Goal: Information Seeking & Learning: Learn about a topic

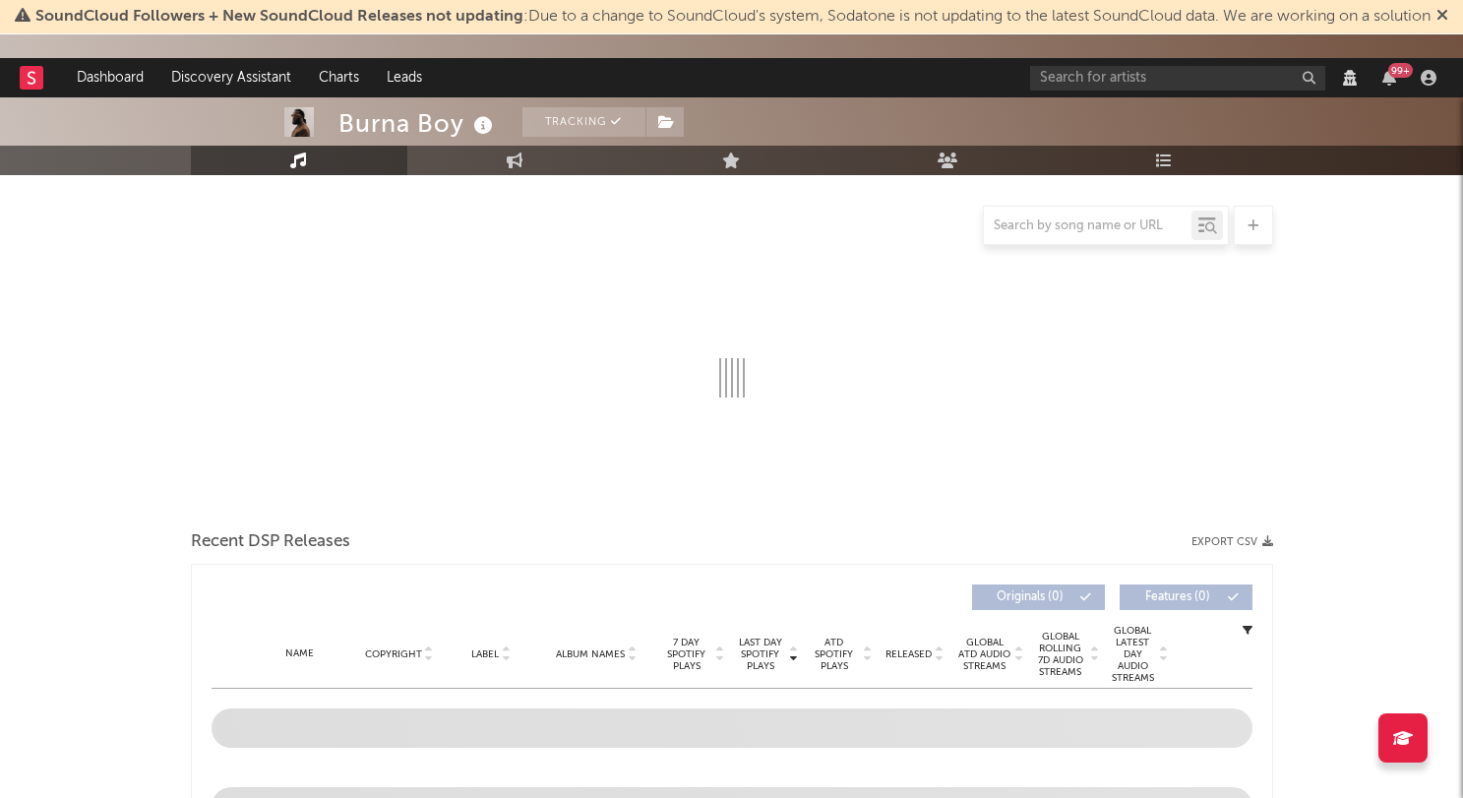
select select "View all"
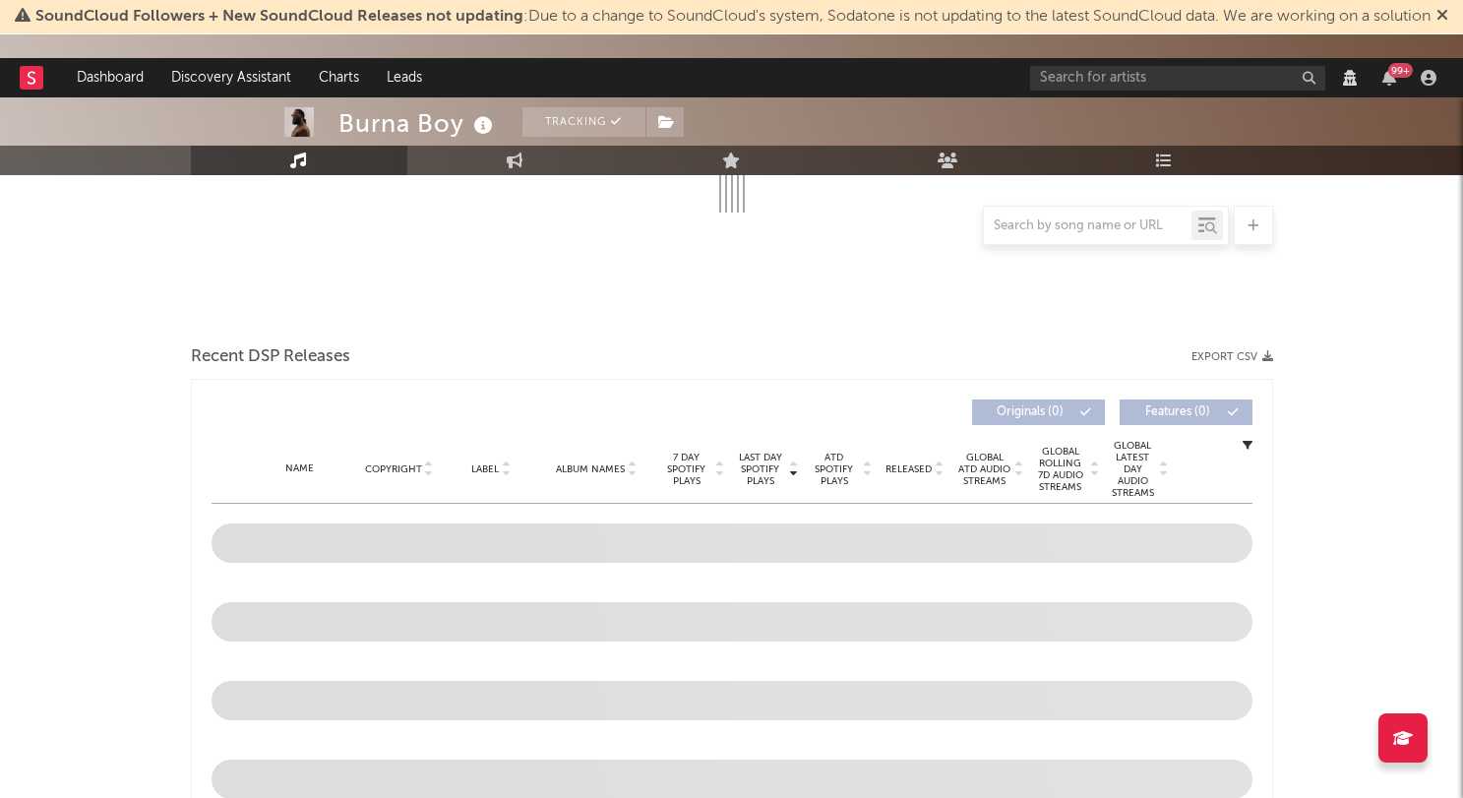
select select "View all"
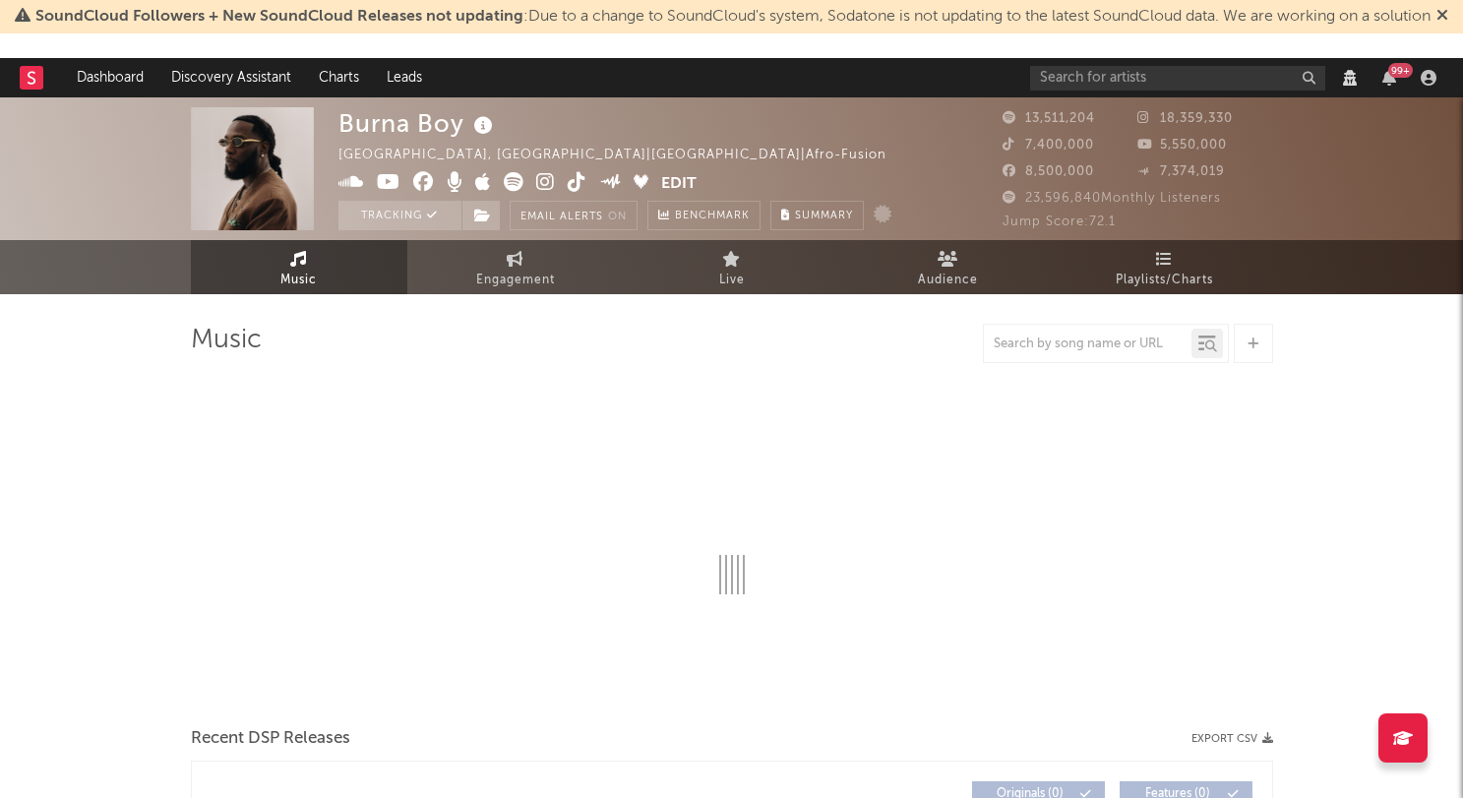
select select "View all"
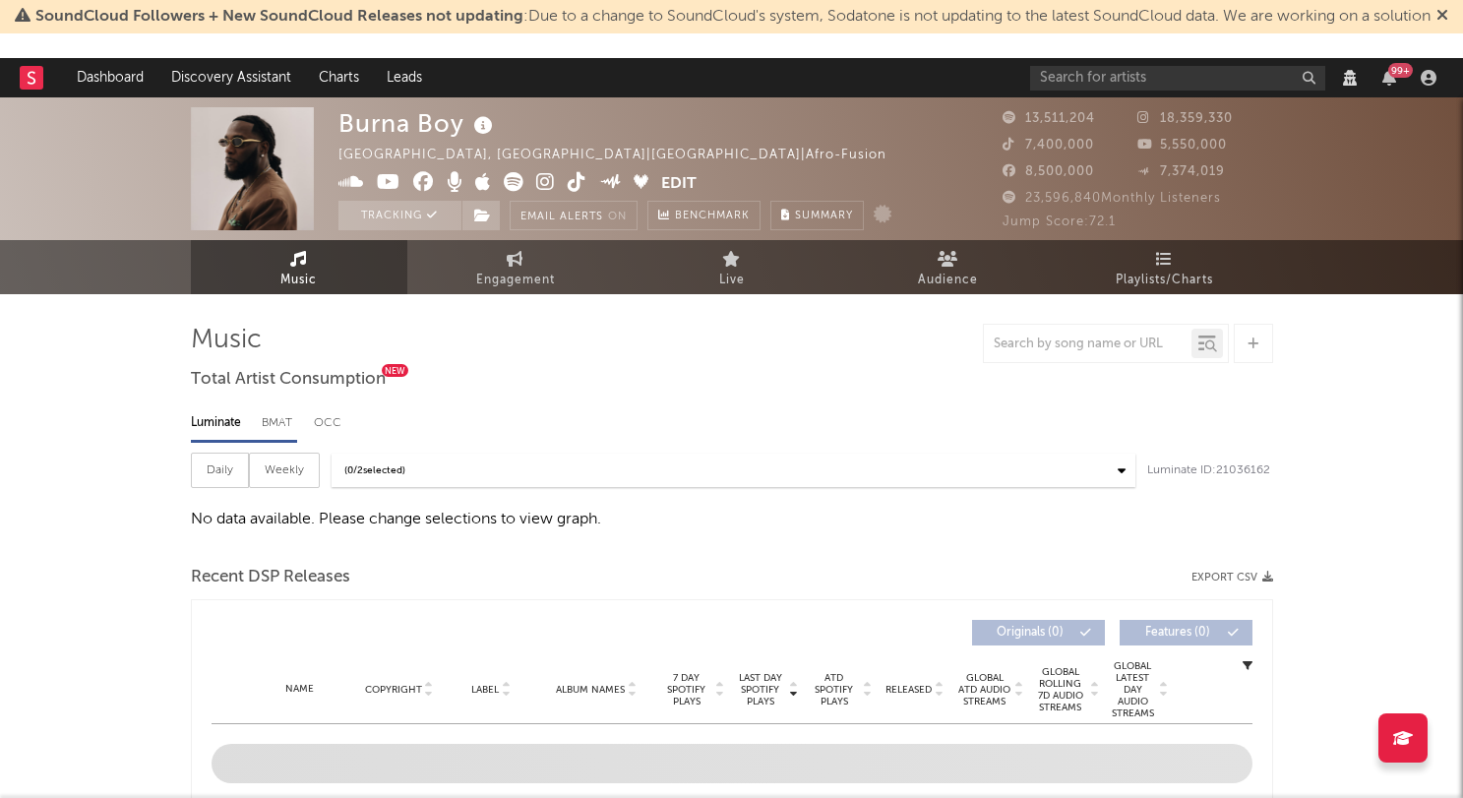
select select "View all"
select select "6m"
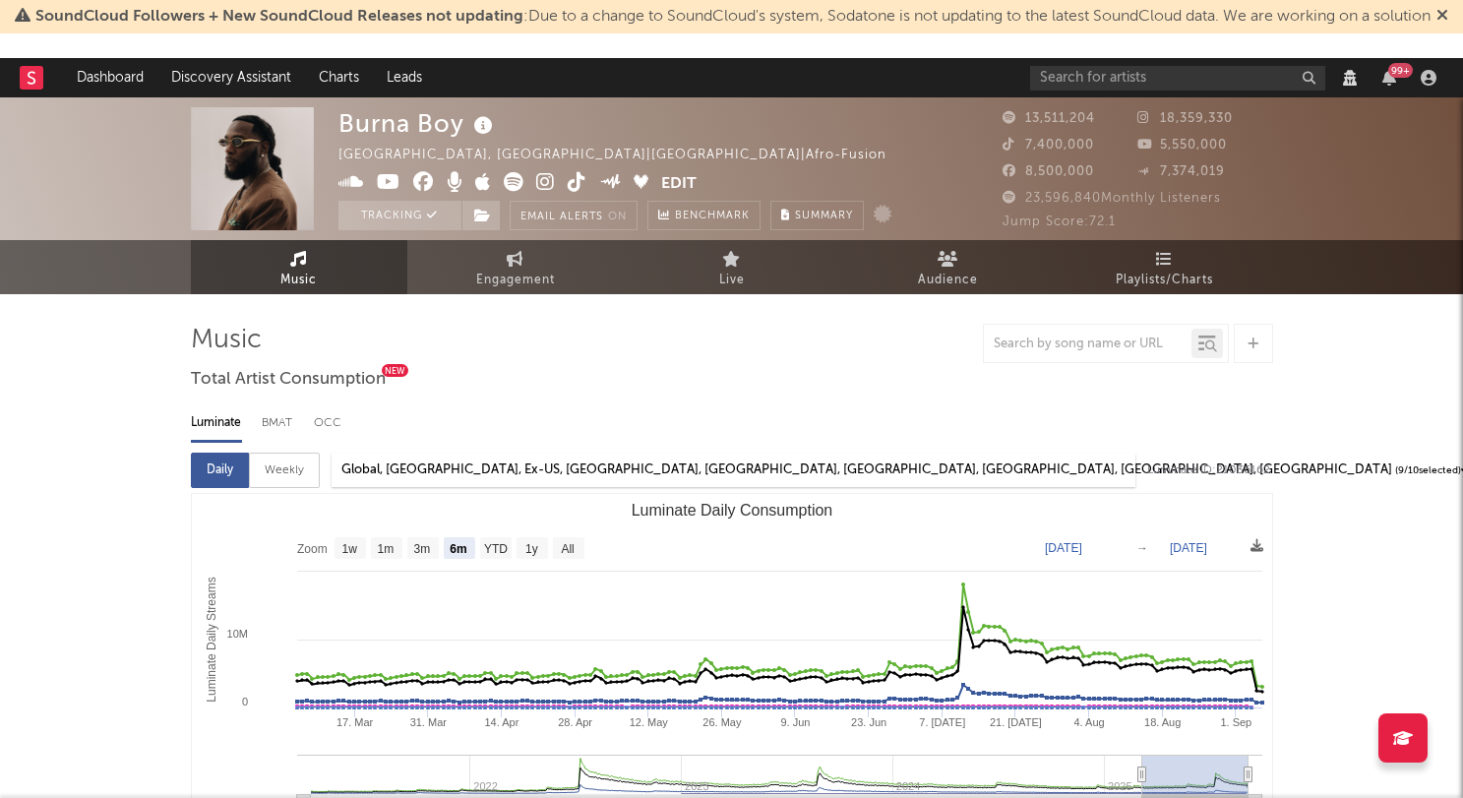
select select "View all"
select select "6m"
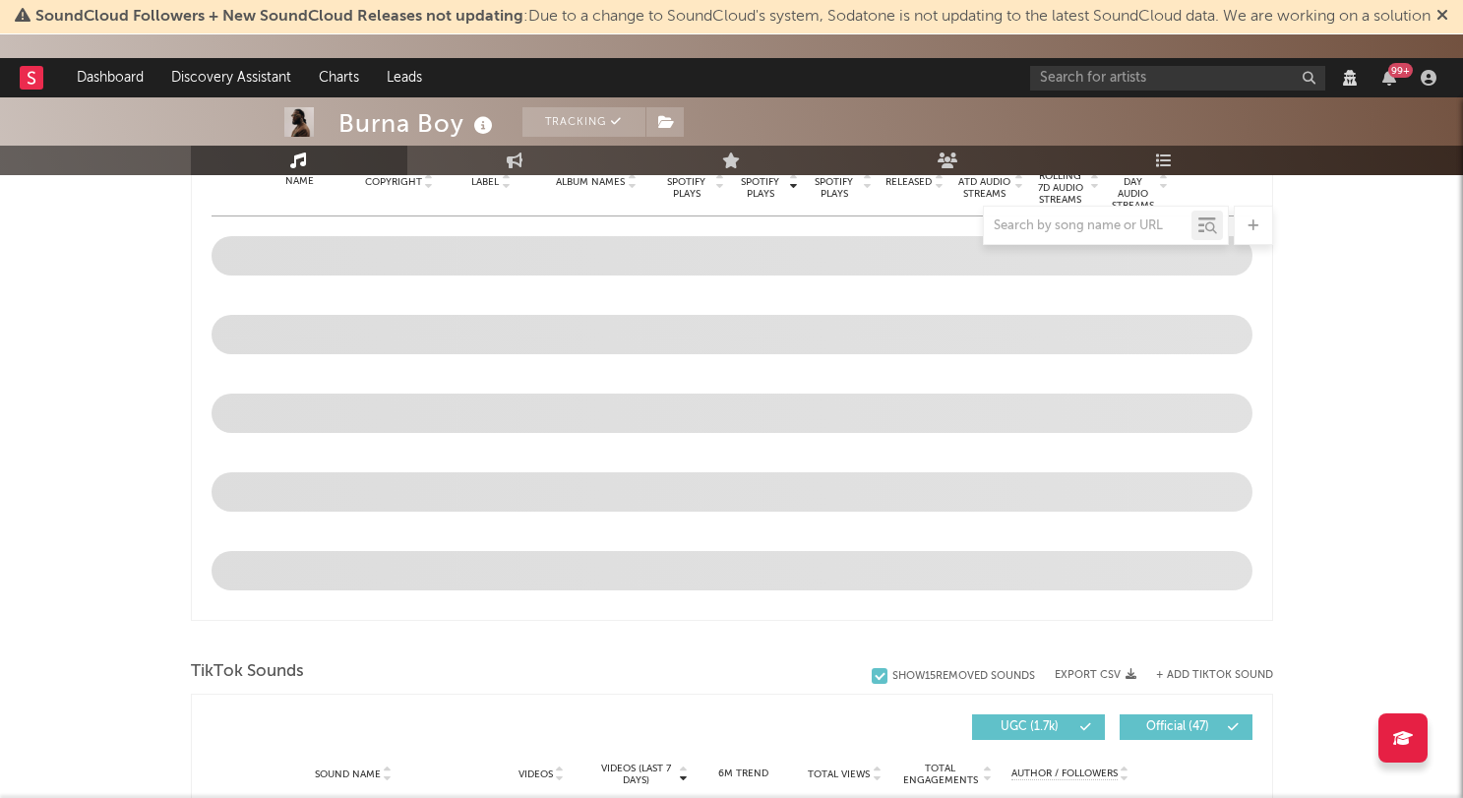
scroll to position [1160, 0]
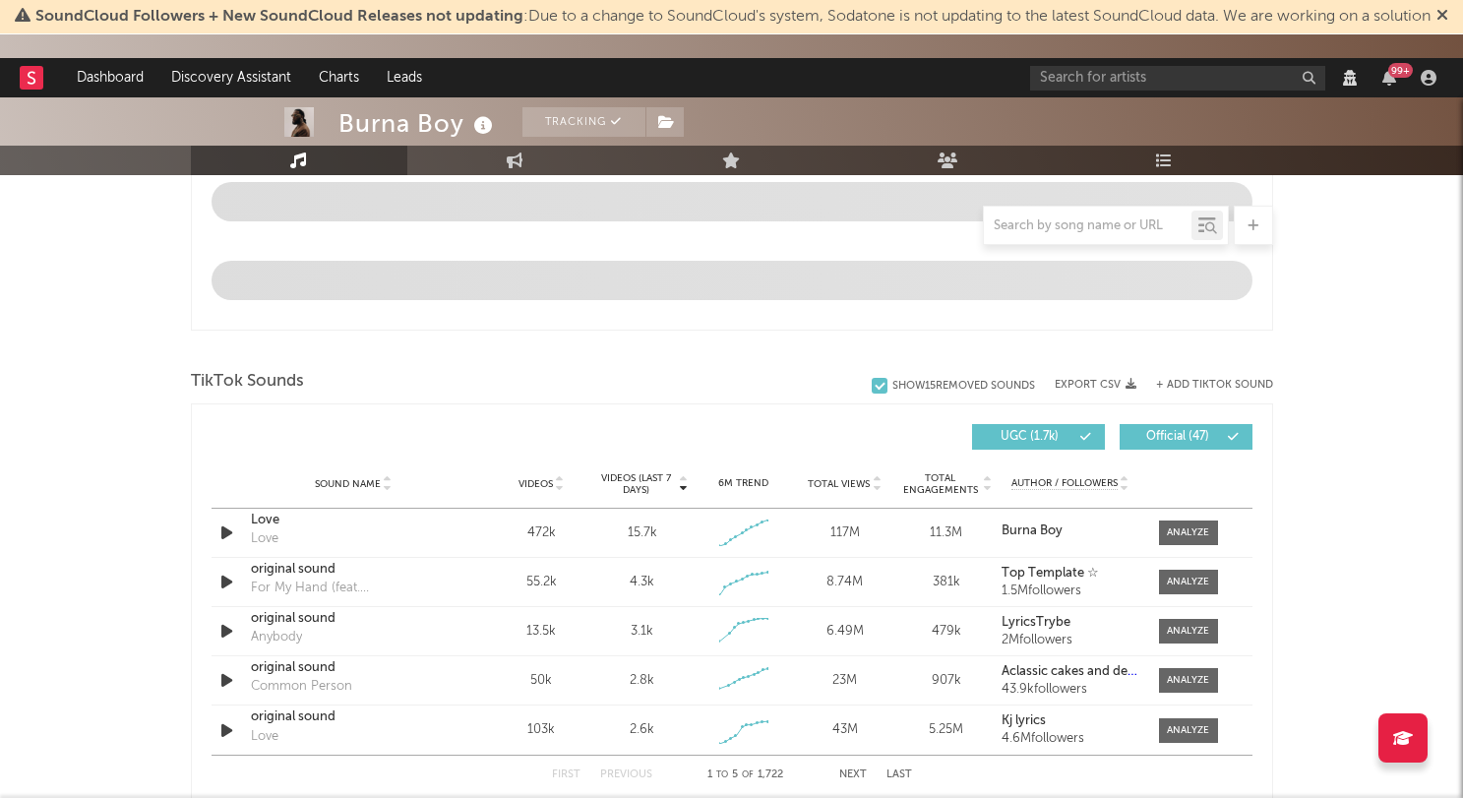
select select "View all"
select select "6m"
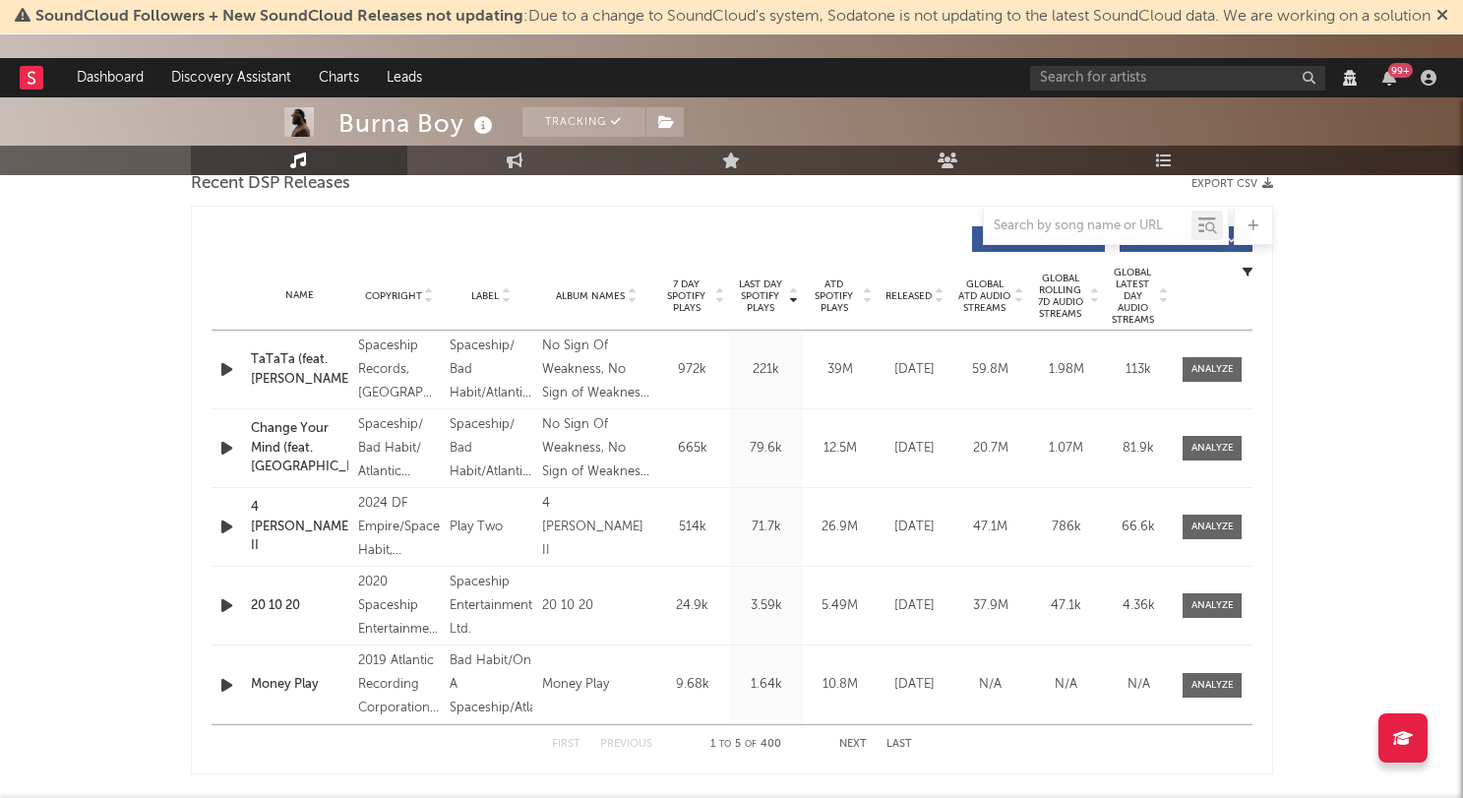
scroll to position [737, 0]
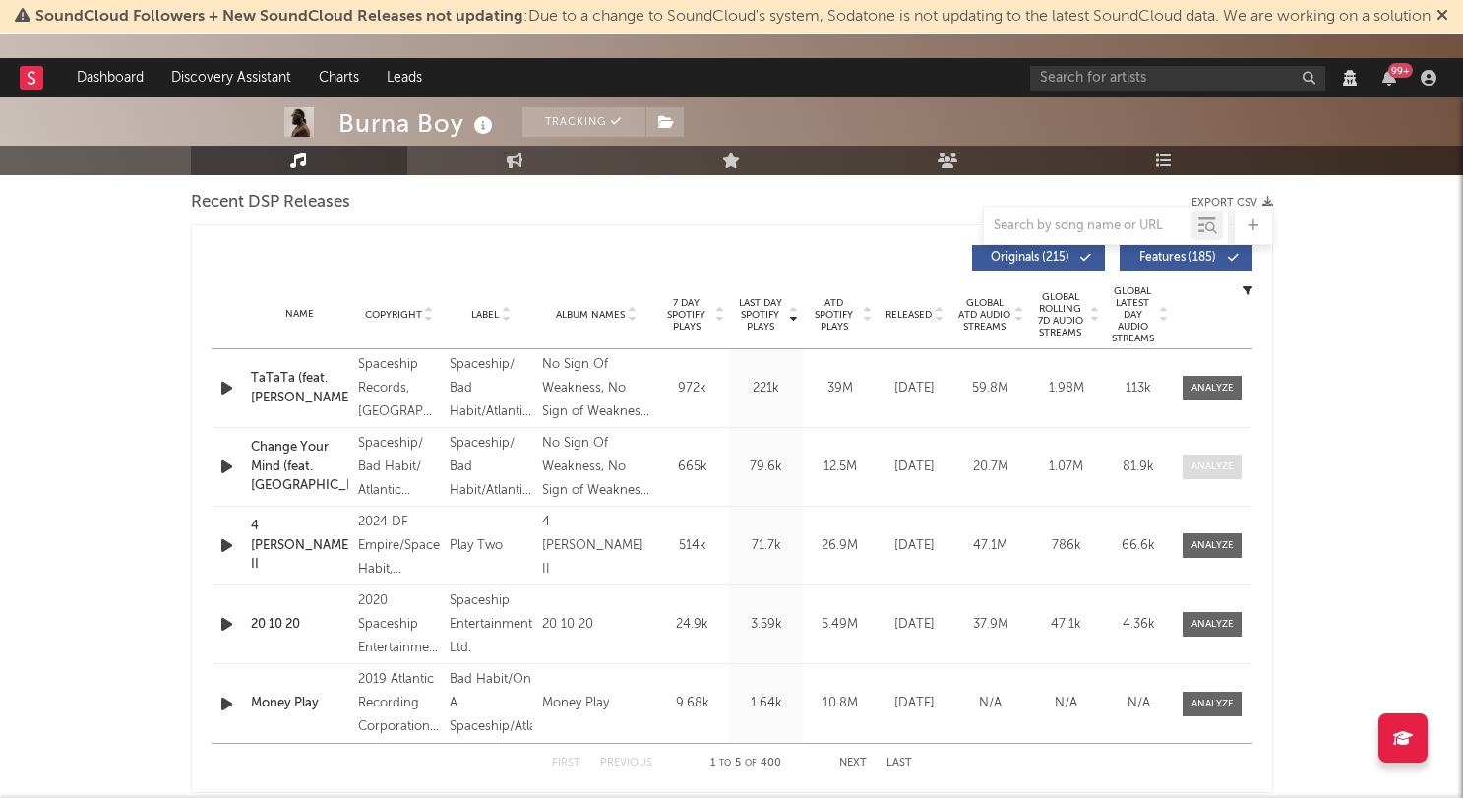
click at [1215, 459] on div at bounding box center [1212, 466] width 42 height 15
select select "View all"
select select "6m"
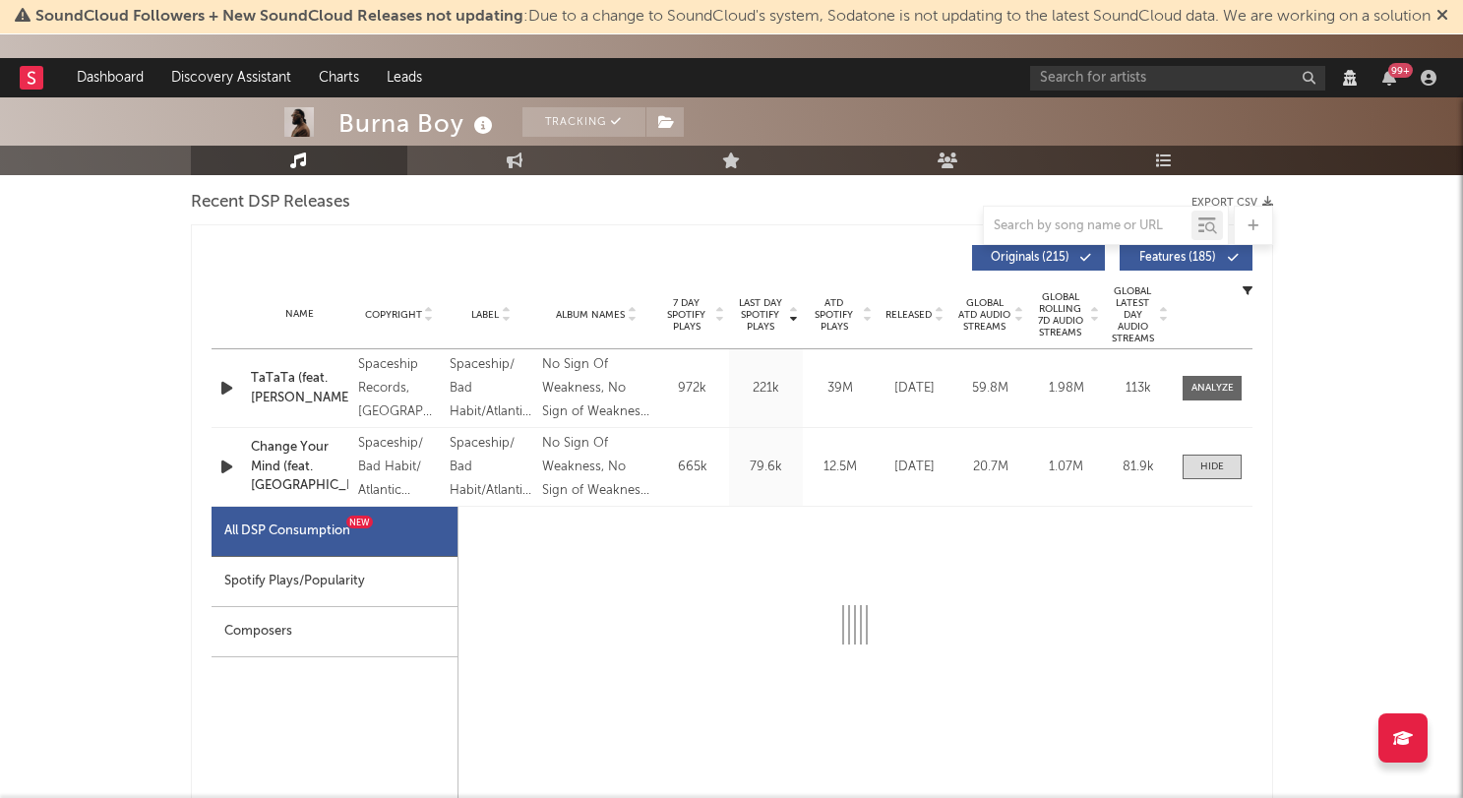
click at [418, 585] on div "Spotify Plays/Popularity" at bounding box center [335, 582] width 246 height 50
select select "View all"
select select "6m"
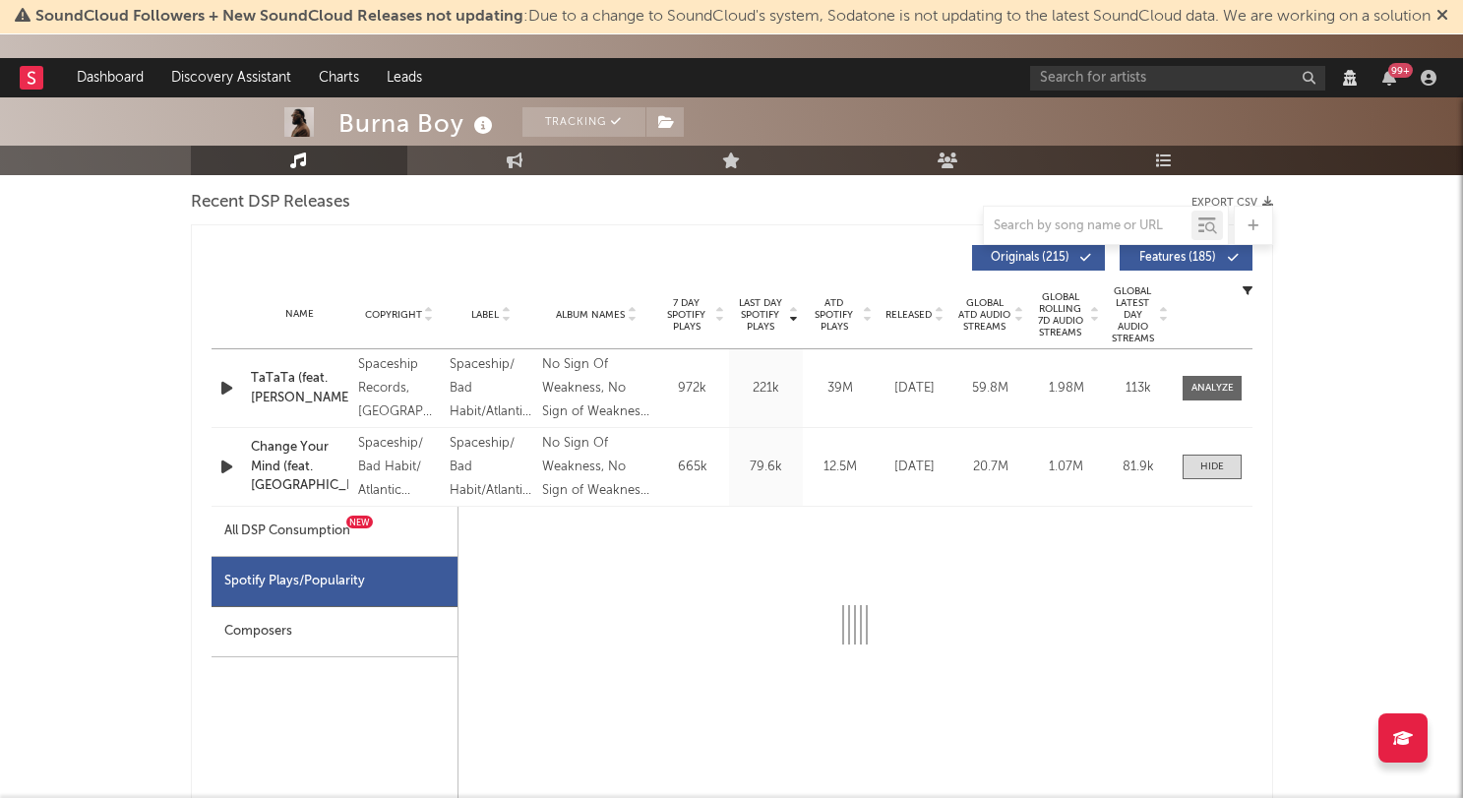
select select "1w"
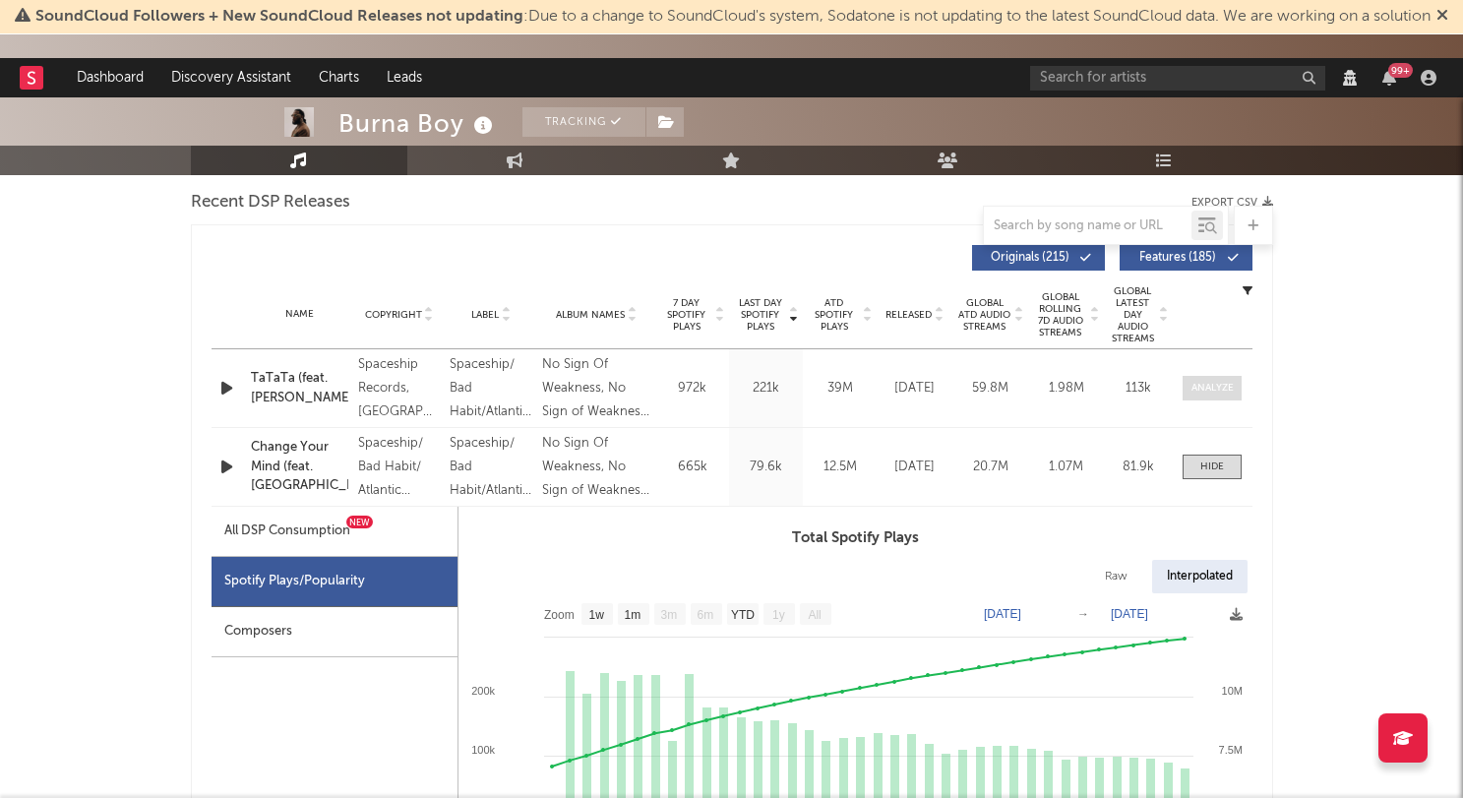
click at [1203, 396] on span at bounding box center [1212, 388] width 59 height 25
select select "View all"
select select "6m"
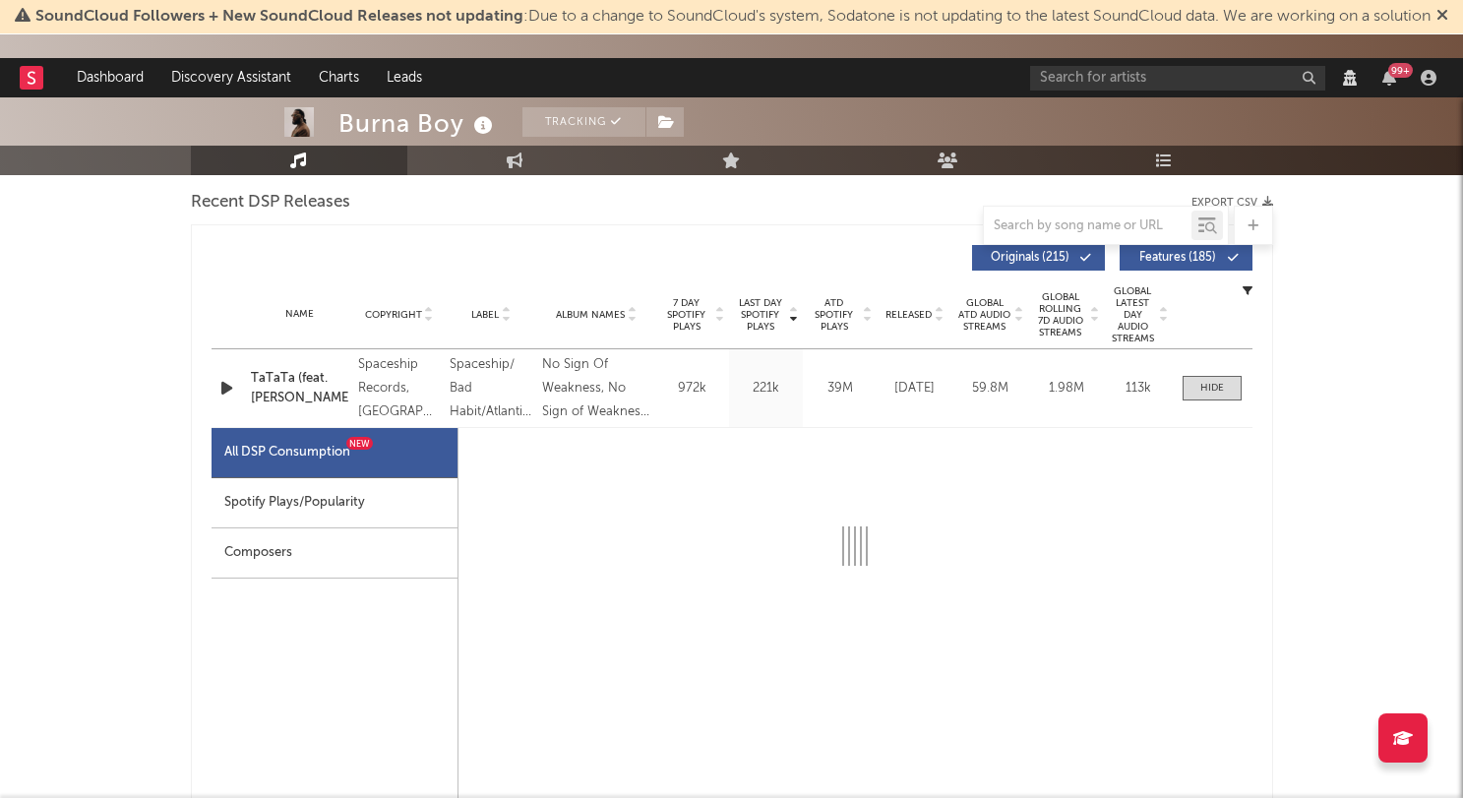
click at [349, 506] on div "Spotify Plays/Popularity" at bounding box center [335, 503] width 246 height 50
select select "1w"
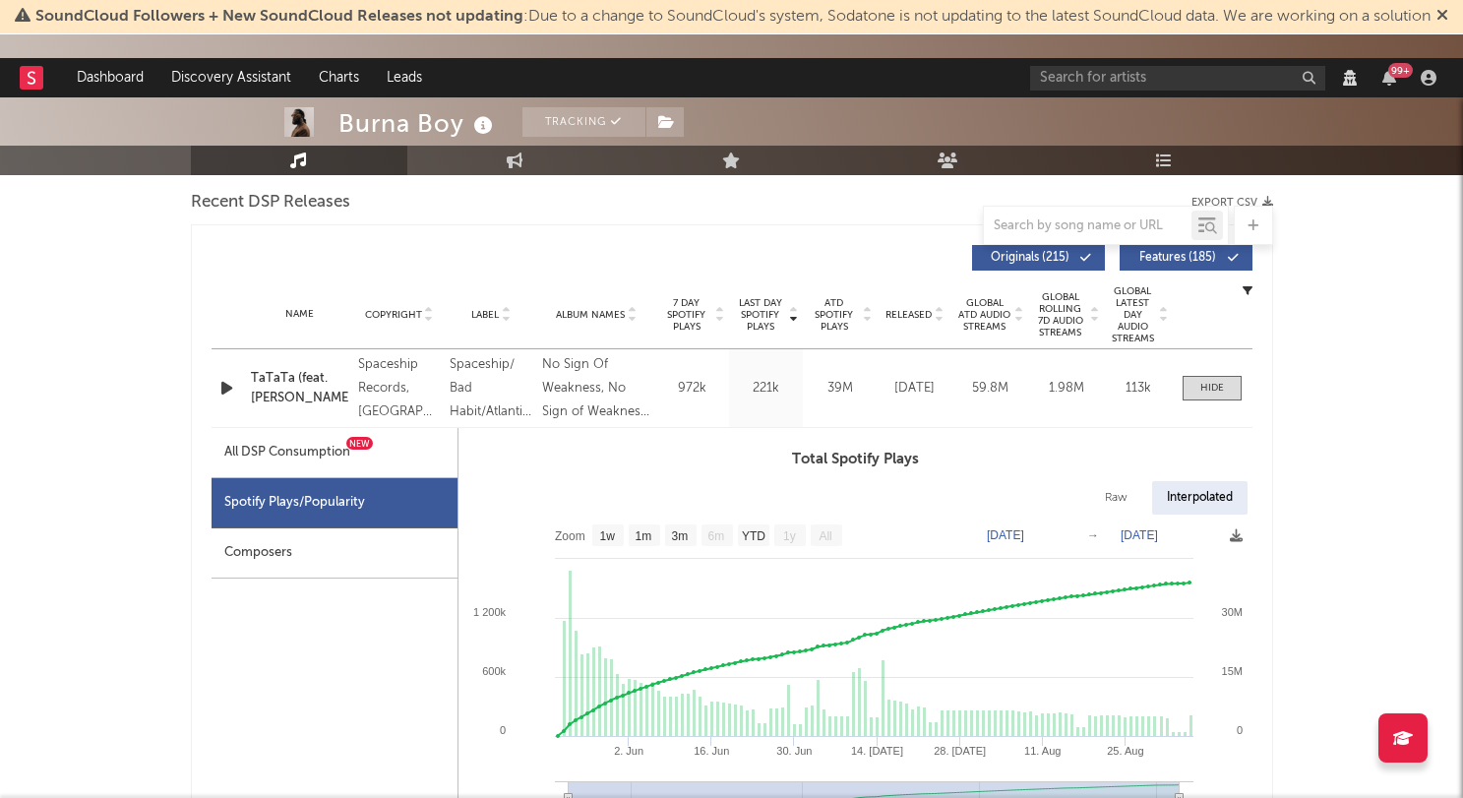
click at [1171, 508] on div "Interpolated" at bounding box center [1199, 497] width 95 height 33
drag, startPoint x: 1200, startPoint y: 396, endPoint x: 1176, endPoint y: 493, distance: 99.5
click at [1201, 396] on span at bounding box center [1212, 388] width 59 height 25
select select "View all"
select select "6m"
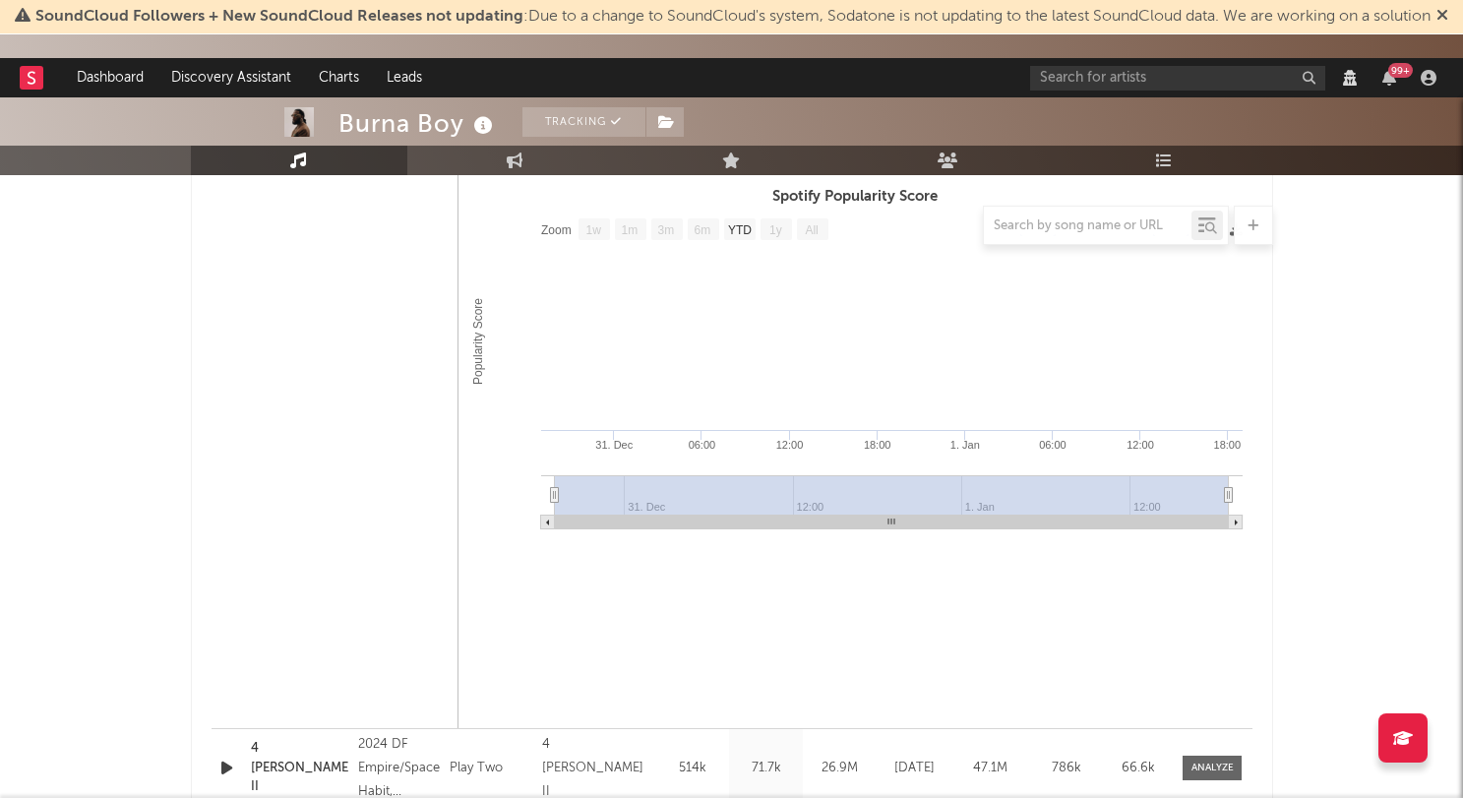
scroll to position [1502, 0]
